Goal: Book appointment/travel/reservation

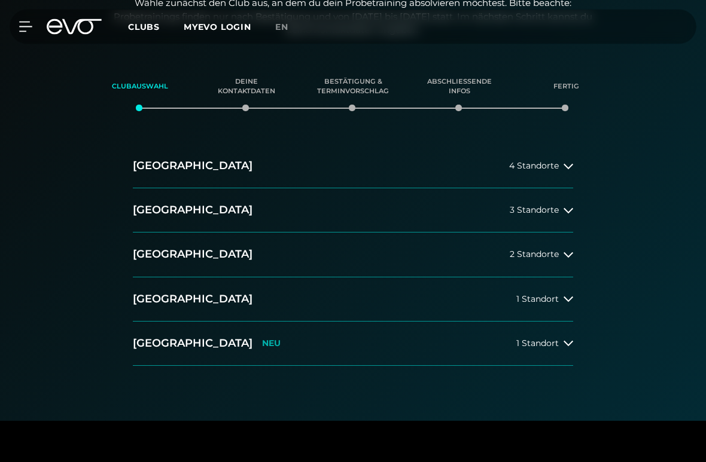
scroll to position [148, 0]
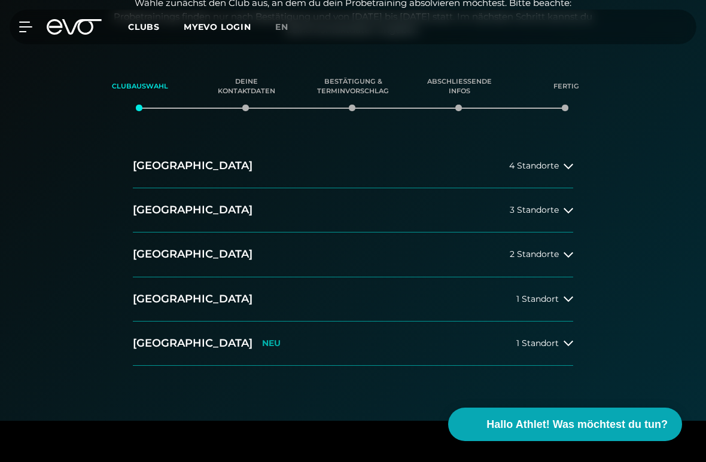
click at [570, 215] on button "[GEOGRAPHIC_DATA] 3 Standorte" at bounding box center [353, 210] width 440 height 44
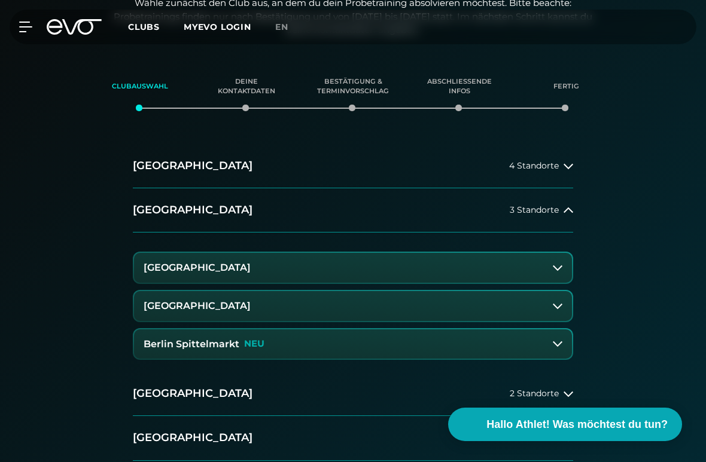
click at [564, 310] on button "[GEOGRAPHIC_DATA]" at bounding box center [353, 306] width 438 height 30
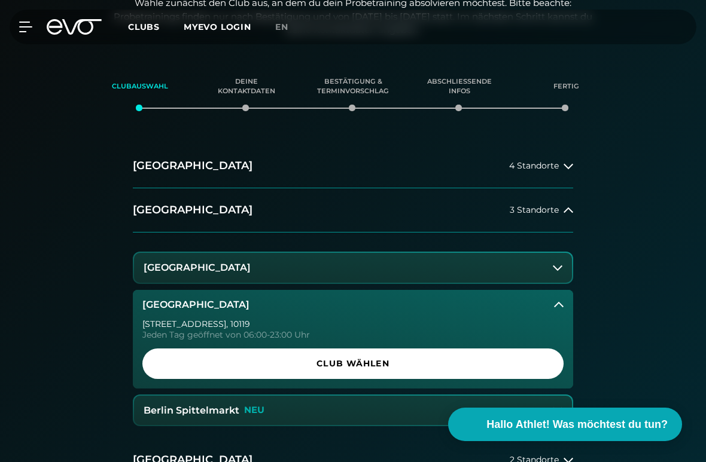
click at [465, 274] on button "[GEOGRAPHIC_DATA]" at bounding box center [353, 268] width 438 height 30
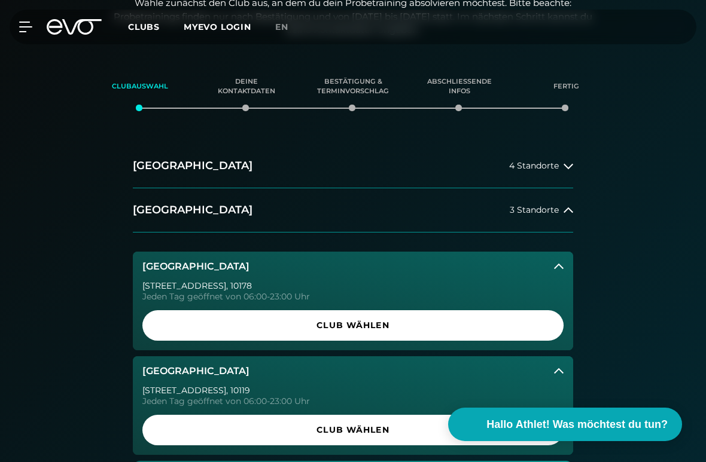
click at [567, 262] on button "[GEOGRAPHIC_DATA]" at bounding box center [353, 267] width 440 height 30
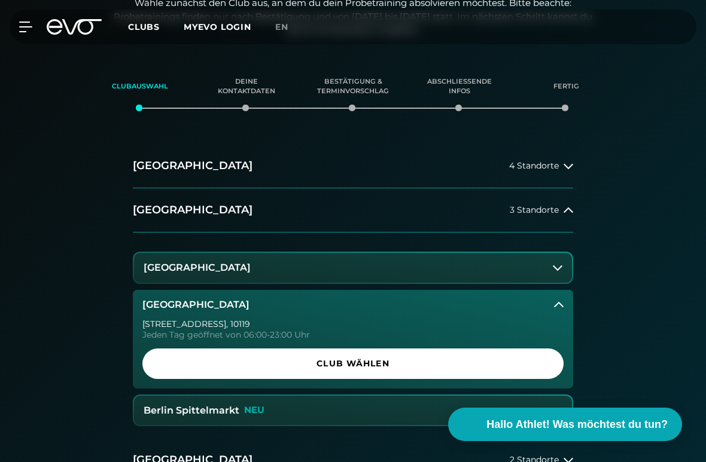
click at [568, 270] on button "[GEOGRAPHIC_DATA]" at bounding box center [353, 268] width 438 height 30
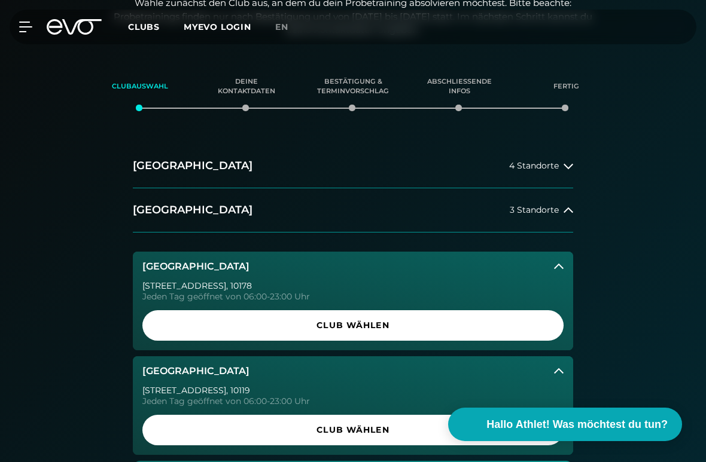
click at [593, 282] on div "[GEOGRAPHIC_DATA] 4 Standorte [GEOGRAPHIC_DATA] 3 Standorte [GEOGRAPHIC_DATA] […" at bounding box center [353, 400] width 706 height 513
click at [290, 380] on button "[GEOGRAPHIC_DATA]" at bounding box center [353, 371] width 440 height 30
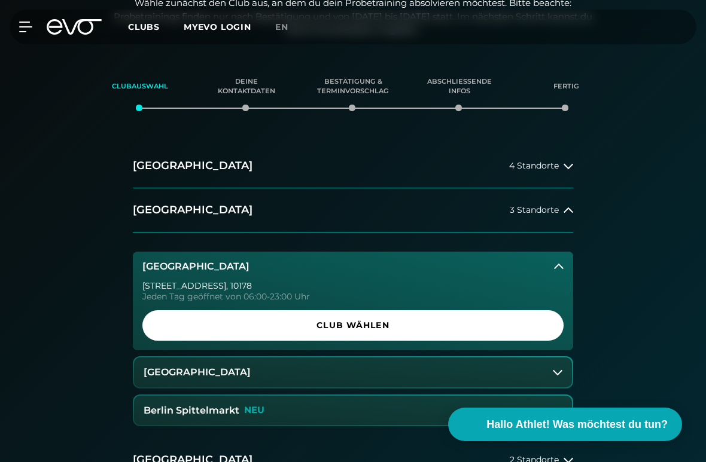
click at [556, 374] on icon at bounding box center [558, 373] width 10 height 10
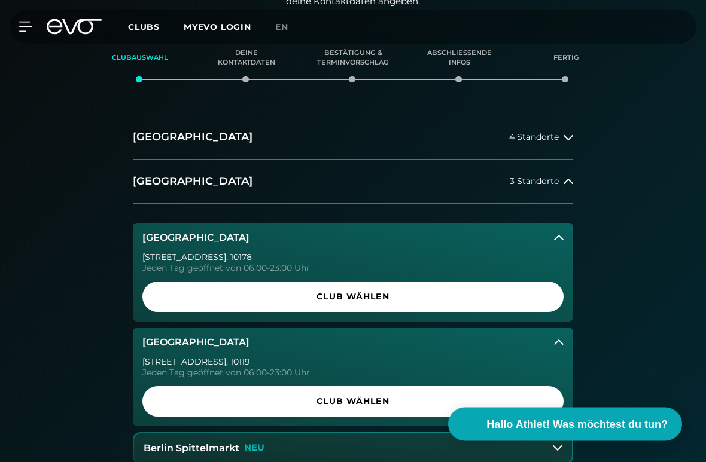
scroll to position [178, 0]
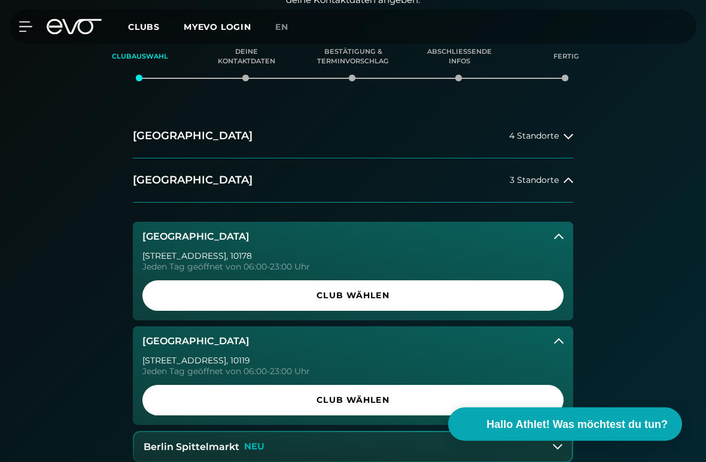
click at [318, 263] on div "Jeden Tag geöffnet von 06:00-23:00 Uhr" at bounding box center [352, 267] width 421 height 8
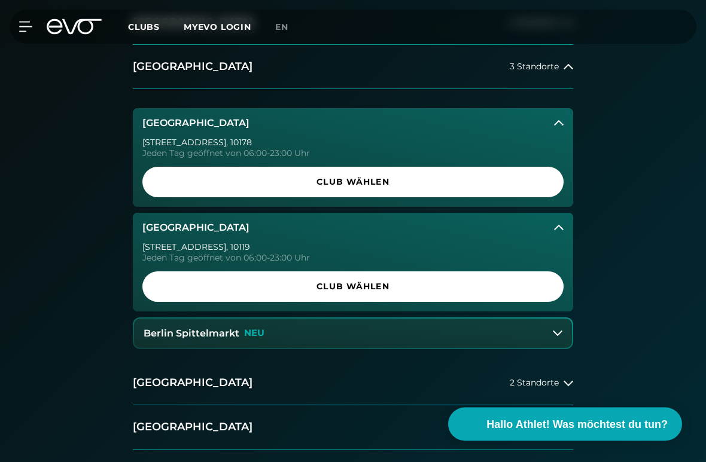
scroll to position [292, 0]
click at [396, 286] on span "Club wählen" at bounding box center [353, 286] width 392 height 13
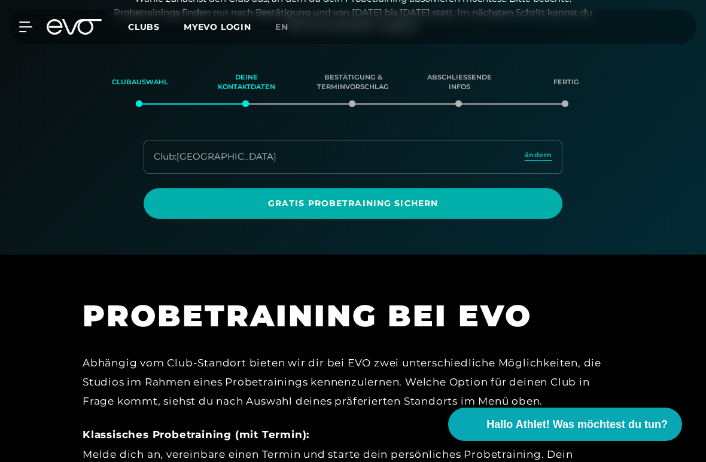
scroll to position [152, 0]
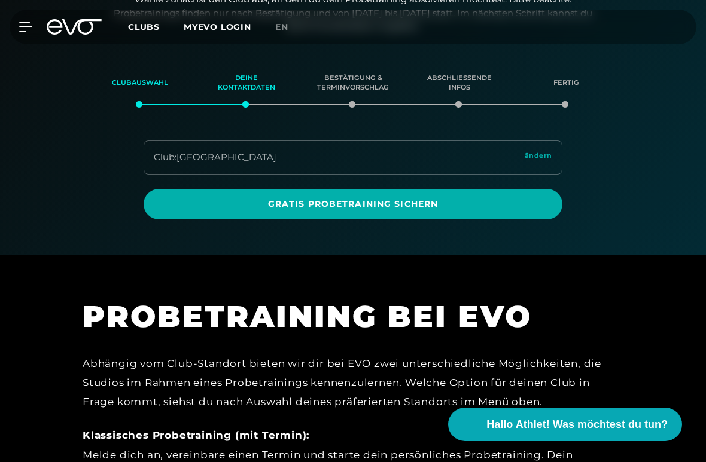
click at [461, 201] on span "Gratis Probetraining sichern" at bounding box center [353, 204] width 390 height 13
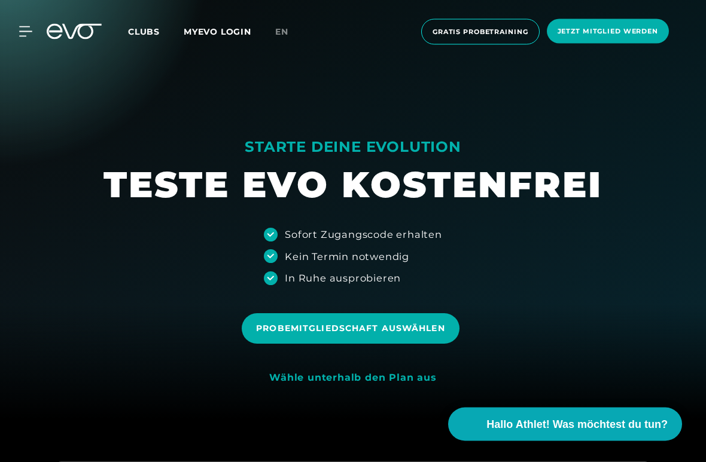
scroll to position [43, 0]
click at [565, 403] on span "Hallo Athlet! Was möchtest du tun?" at bounding box center [576, 425] width 181 height 16
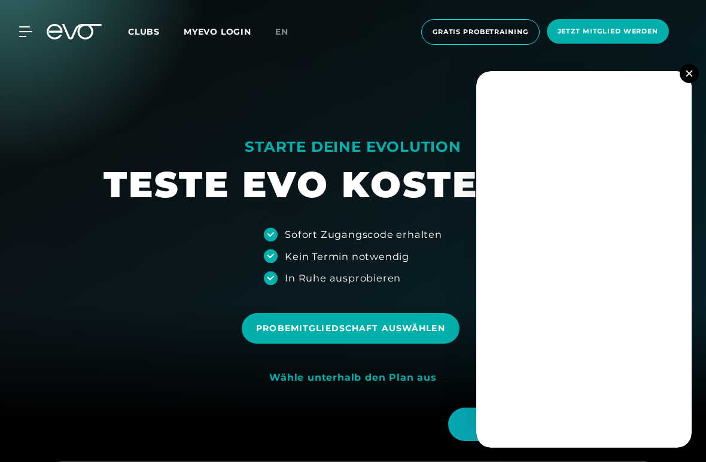
click at [684, 77] on button at bounding box center [688, 73] width 19 height 19
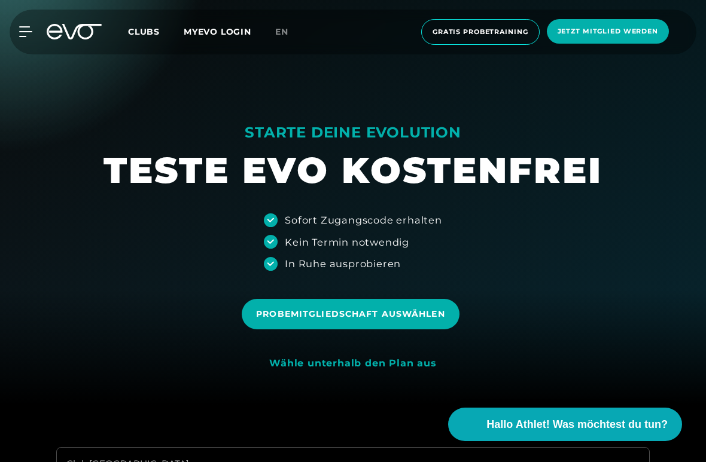
scroll to position [58, 0]
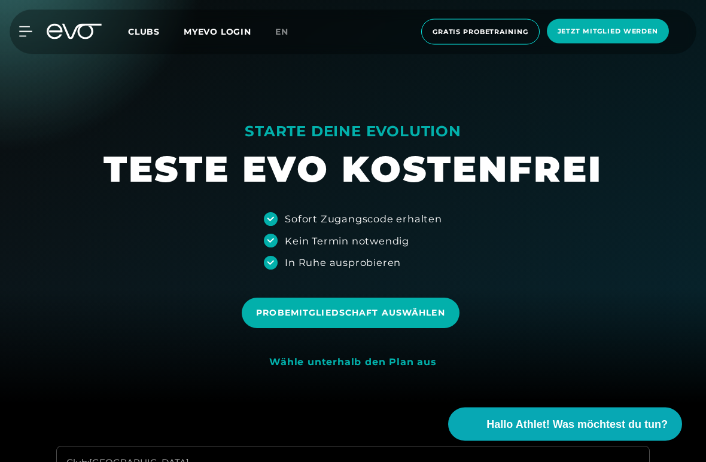
click at [149, 35] on span "Clubs" at bounding box center [144, 31] width 32 height 11
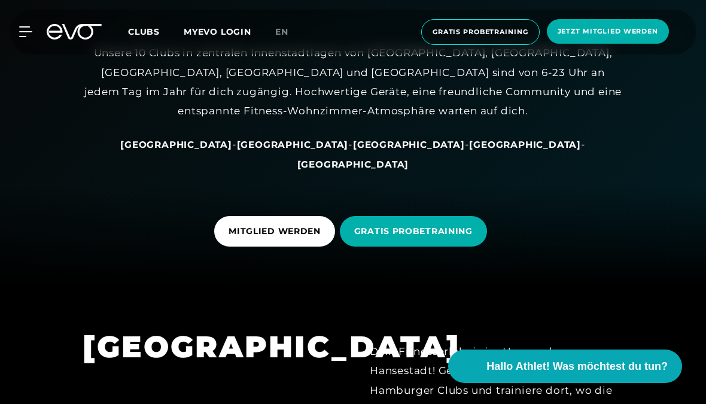
scroll to position [120, 0]
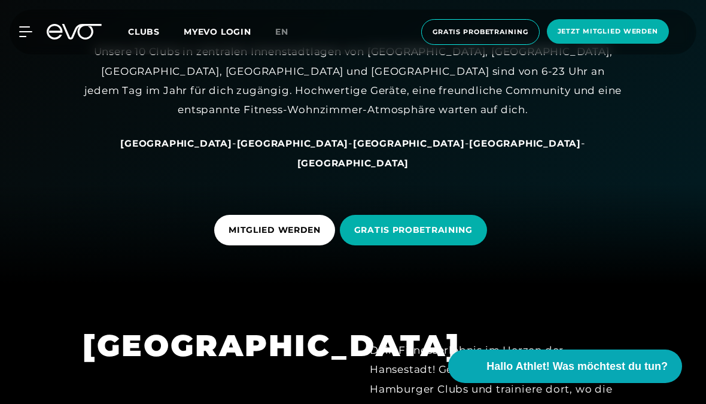
click at [441, 235] on span "GRATIS PROBETRAINING" at bounding box center [413, 230] width 118 height 13
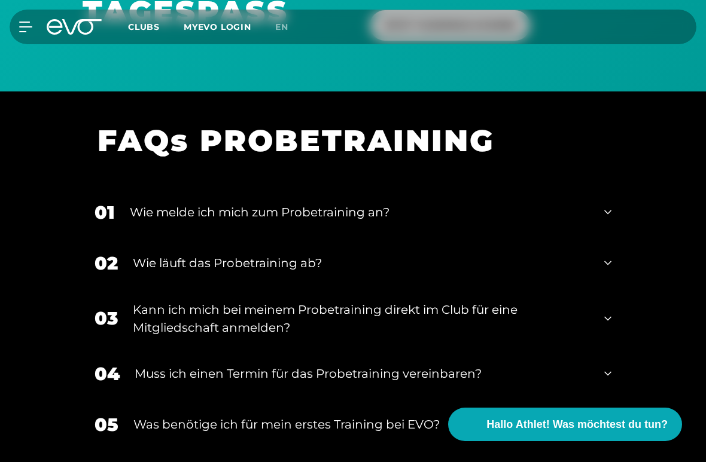
scroll to position [1032, 0]
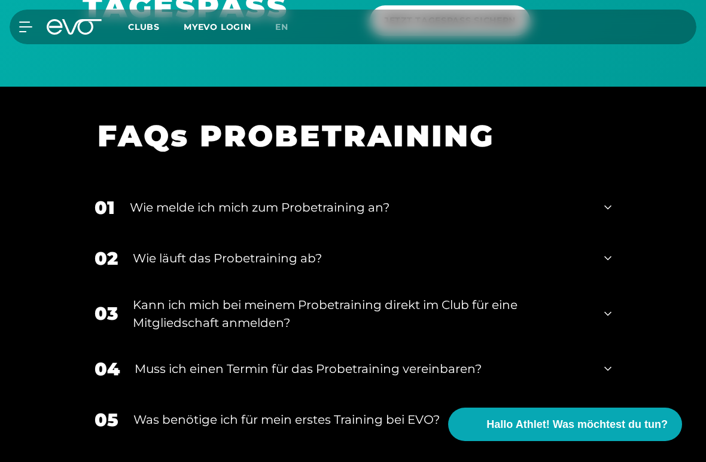
click at [609, 256] on icon at bounding box center [607, 258] width 7 height 14
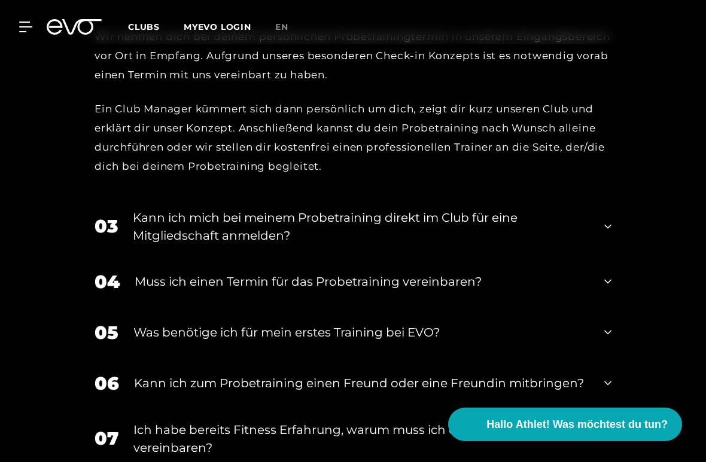
scroll to position [1313, 0]
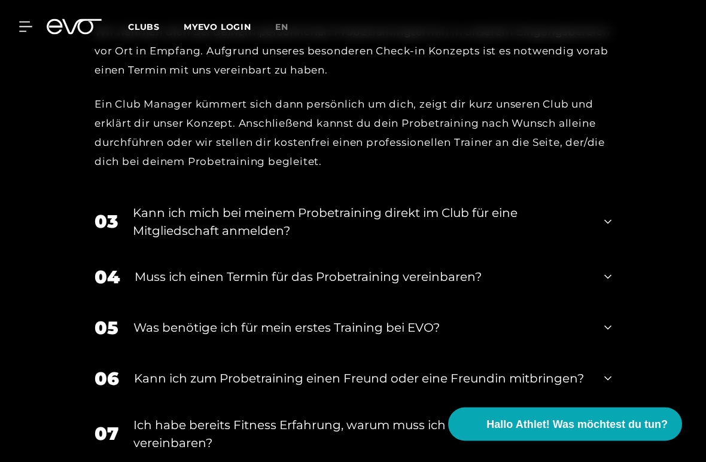
click at [612, 218] on div "03 Kann ich mich bei meinem Probetraining direkt im Club für eine Mitgliedschaf…" at bounding box center [353, 223] width 541 height 60
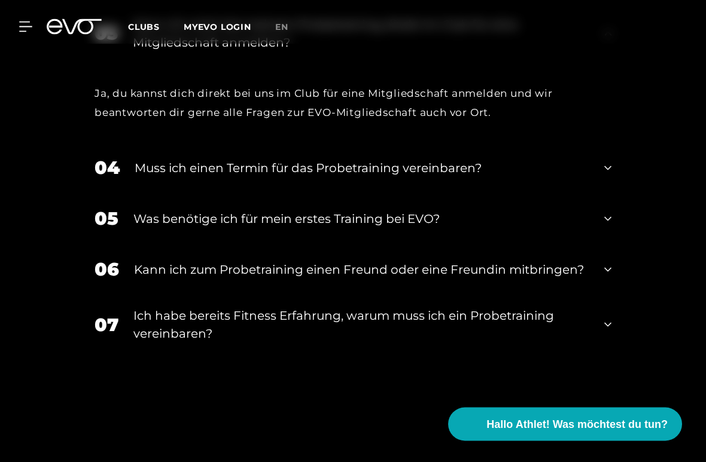
scroll to position [1505, 0]
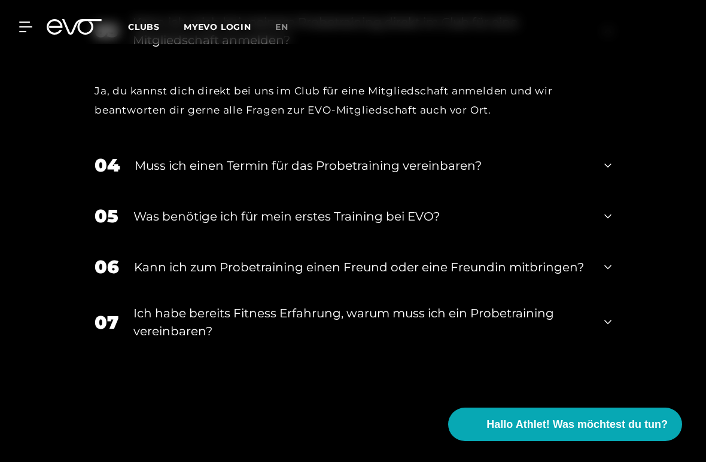
click at [611, 164] on icon at bounding box center [607, 165] width 7 height 14
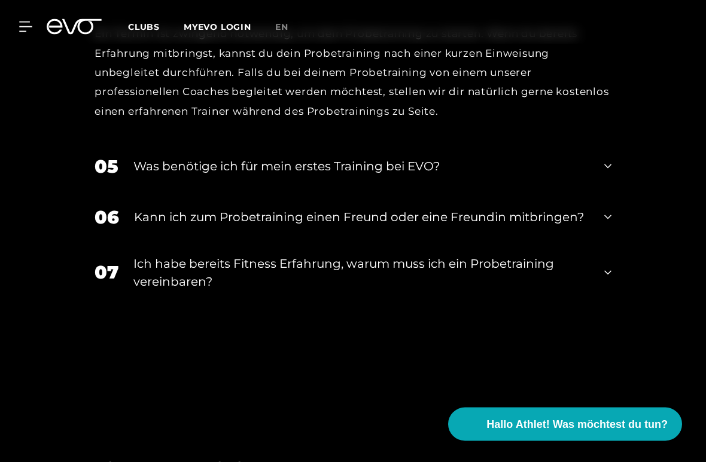
scroll to position [1692, 0]
click at [606, 161] on icon at bounding box center [607, 166] width 7 height 14
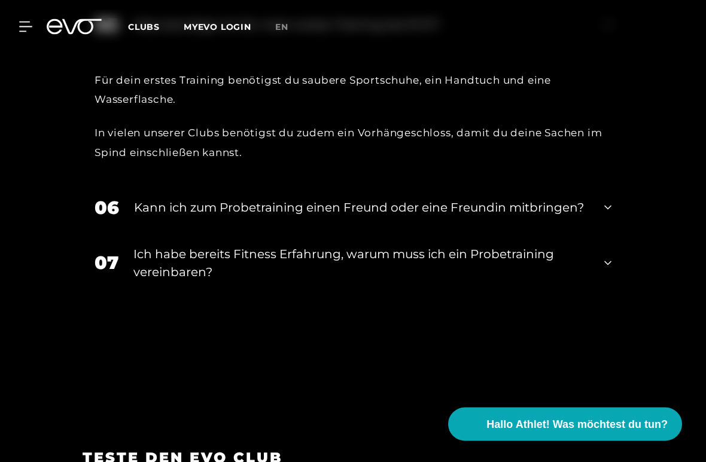
scroll to position [1833, 0]
click at [611, 200] on icon at bounding box center [607, 207] width 7 height 14
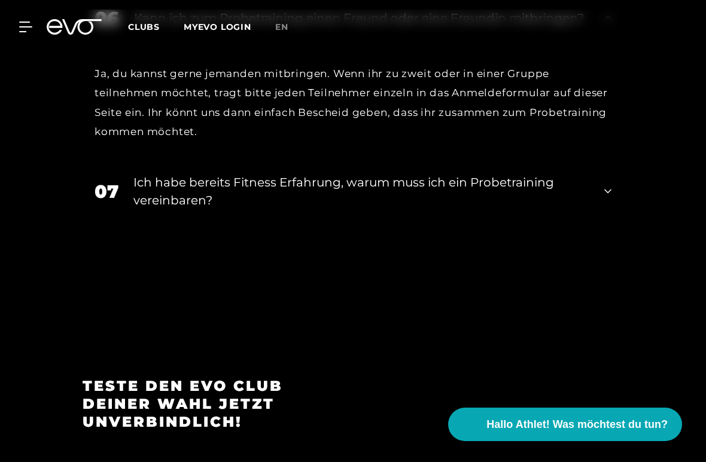
scroll to position [2022, 0]
click at [609, 187] on icon at bounding box center [607, 192] width 7 height 14
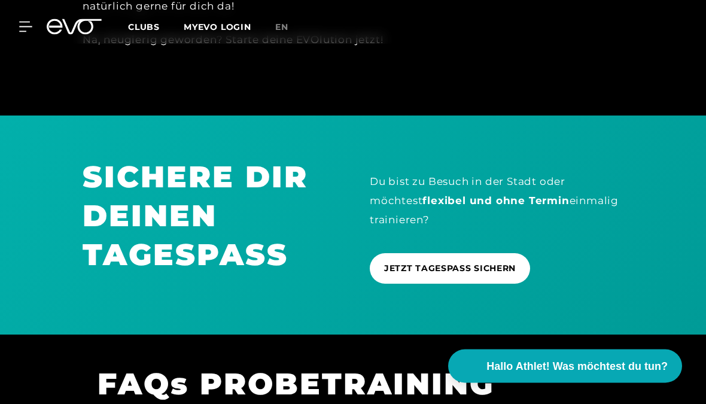
scroll to position [784, 0]
click at [493, 268] on span "JETZT TAGESPASS SICHERN" at bounding box center [450, 268] width 132 height 13
